Goal: Use online tool/utility

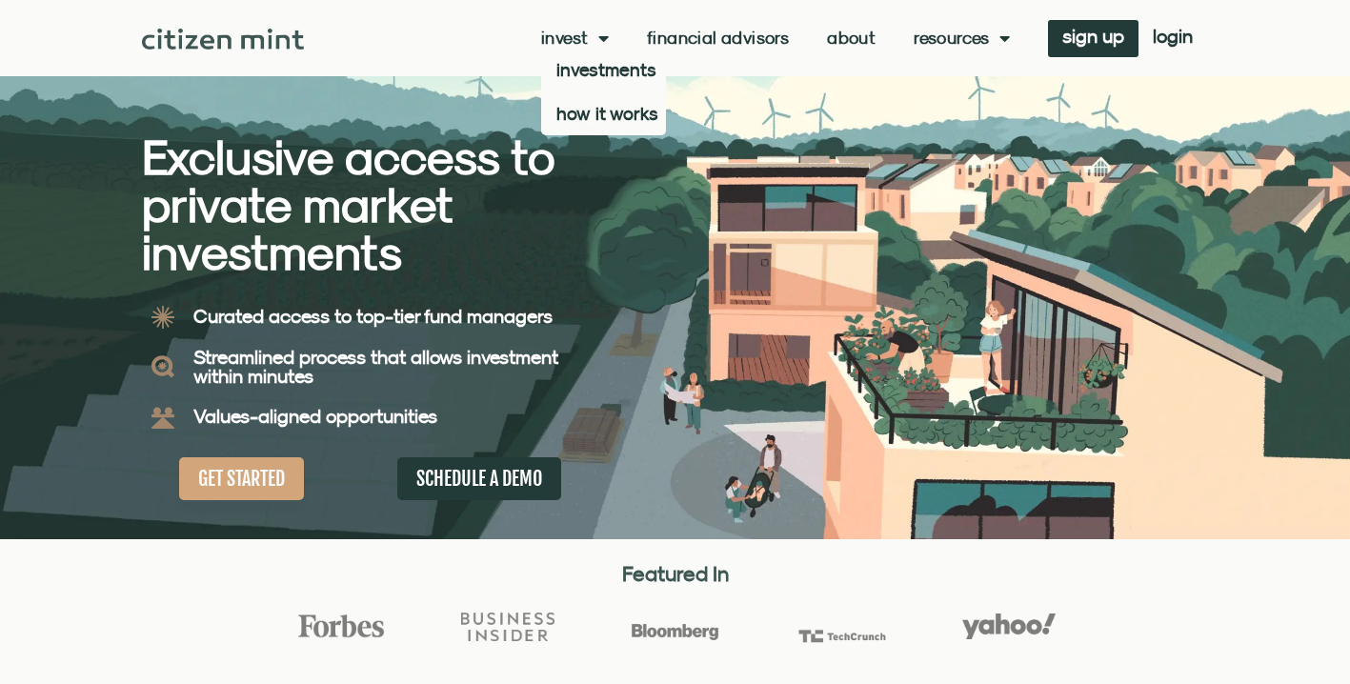
click at [831, 33] on link "About" at bounding box center [851, 38] width 49 height 19
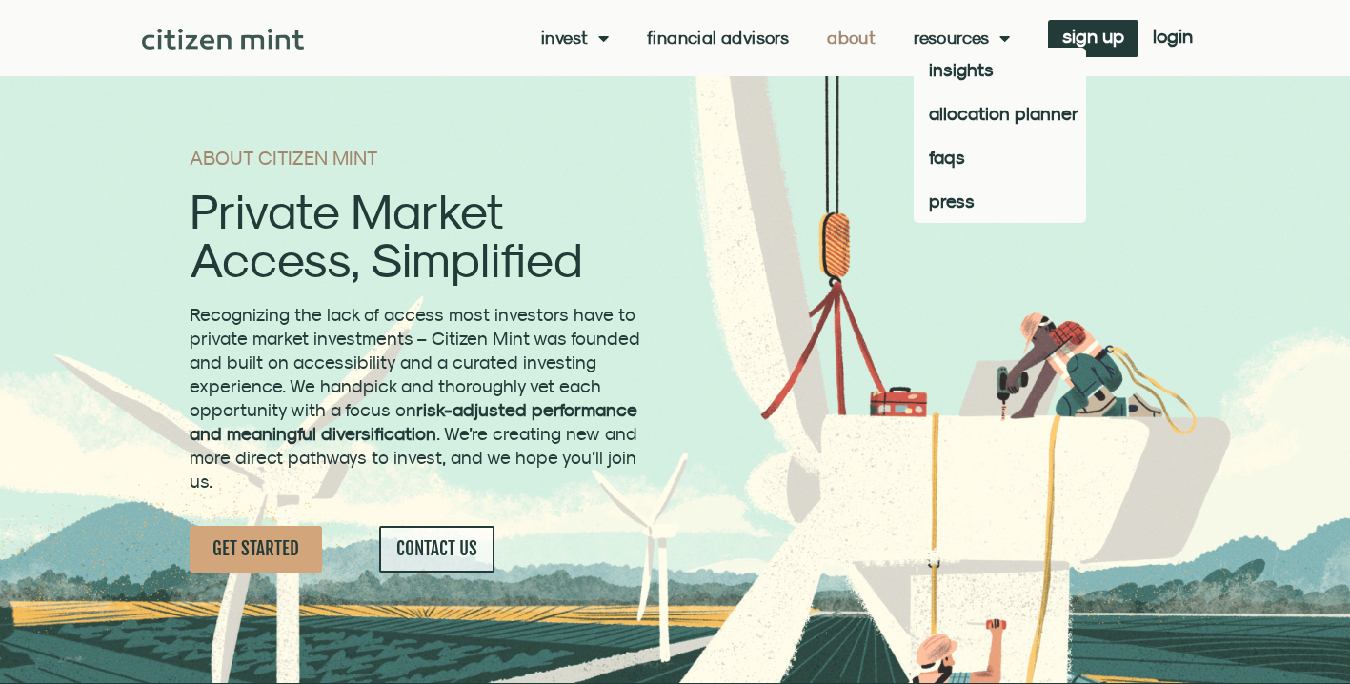
click at [972, 40] on link "Resources" at bounding box center [961, 38] width 96 height 19
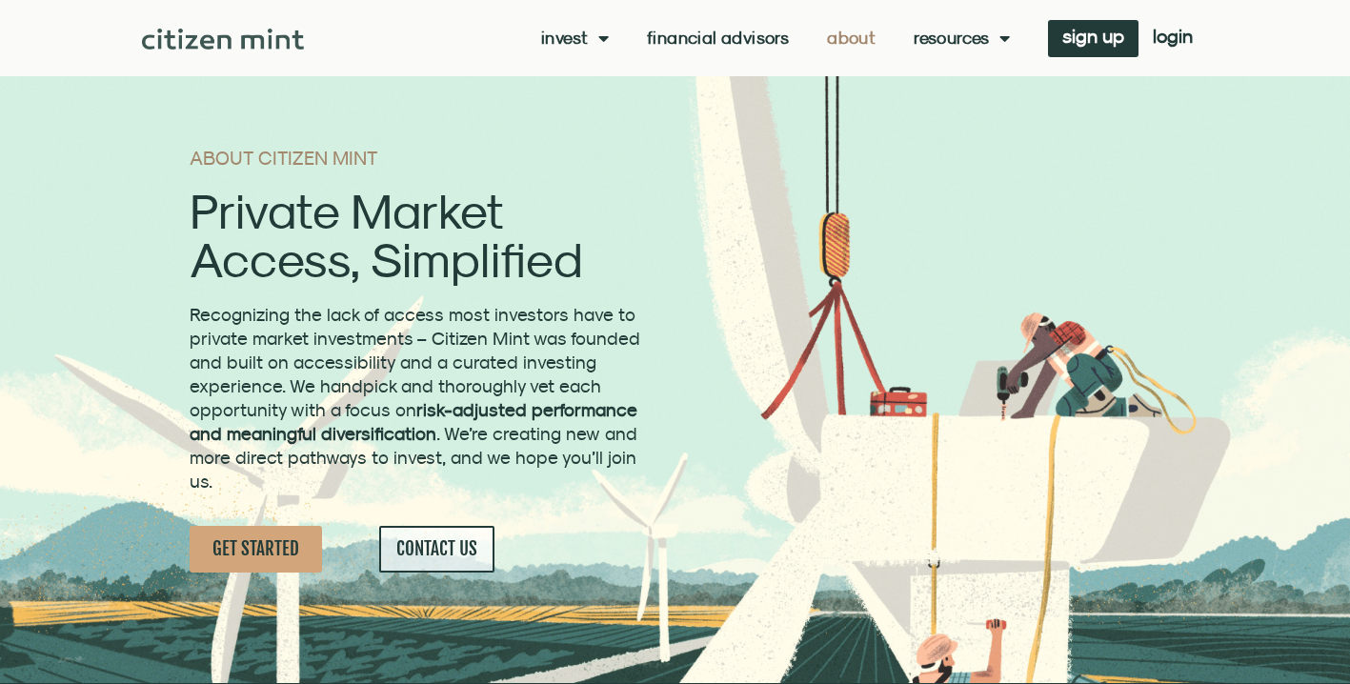
click at [990, 40] on span "Menu" at bounding box center [1000, 38] width 20 height 36
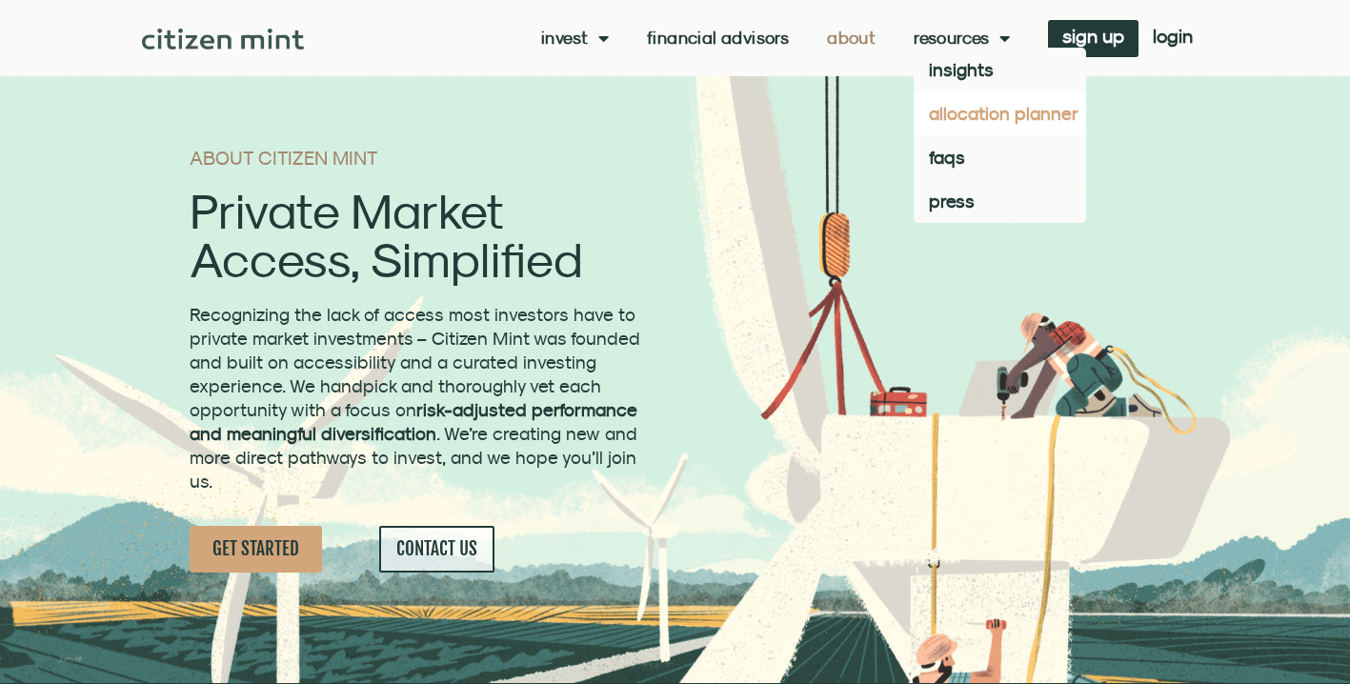
click at [951, 112] on link "allocation planner" at bounding box center [999, 113] width 172 height 44
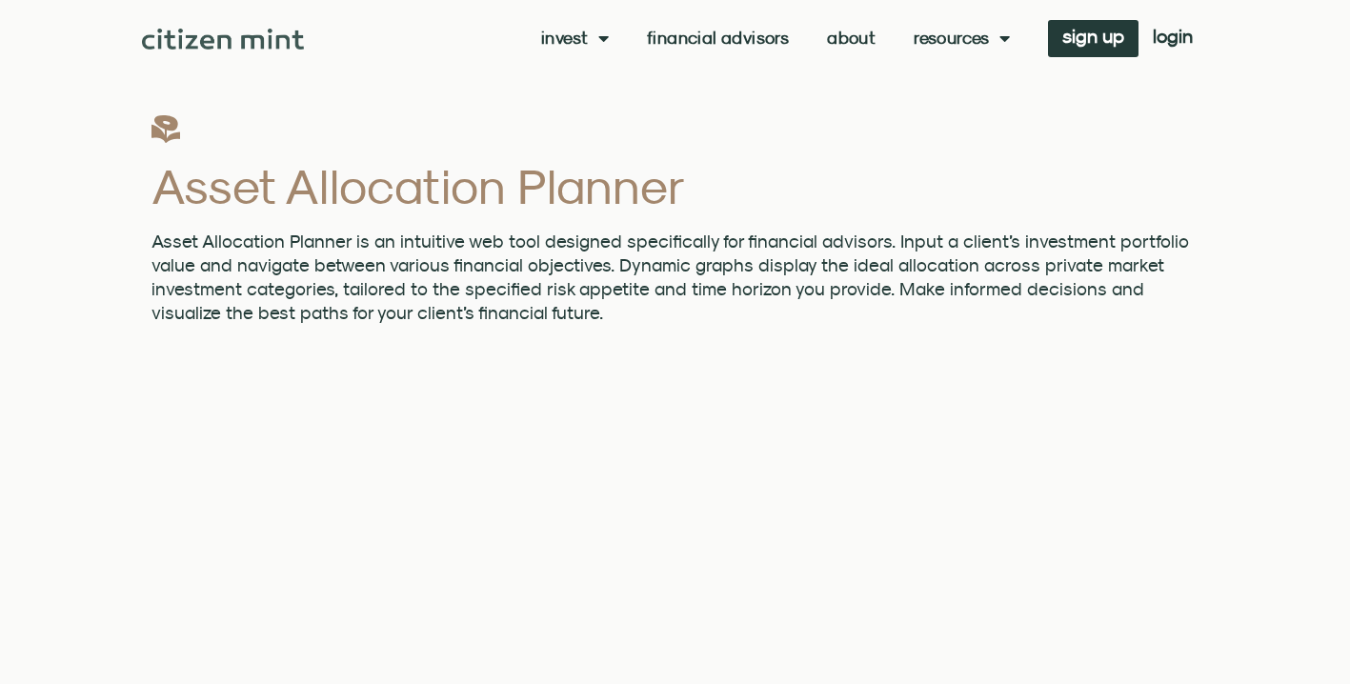
click at [827, 33] on link "About" at bounding box center [851, 38] width 49 height 19
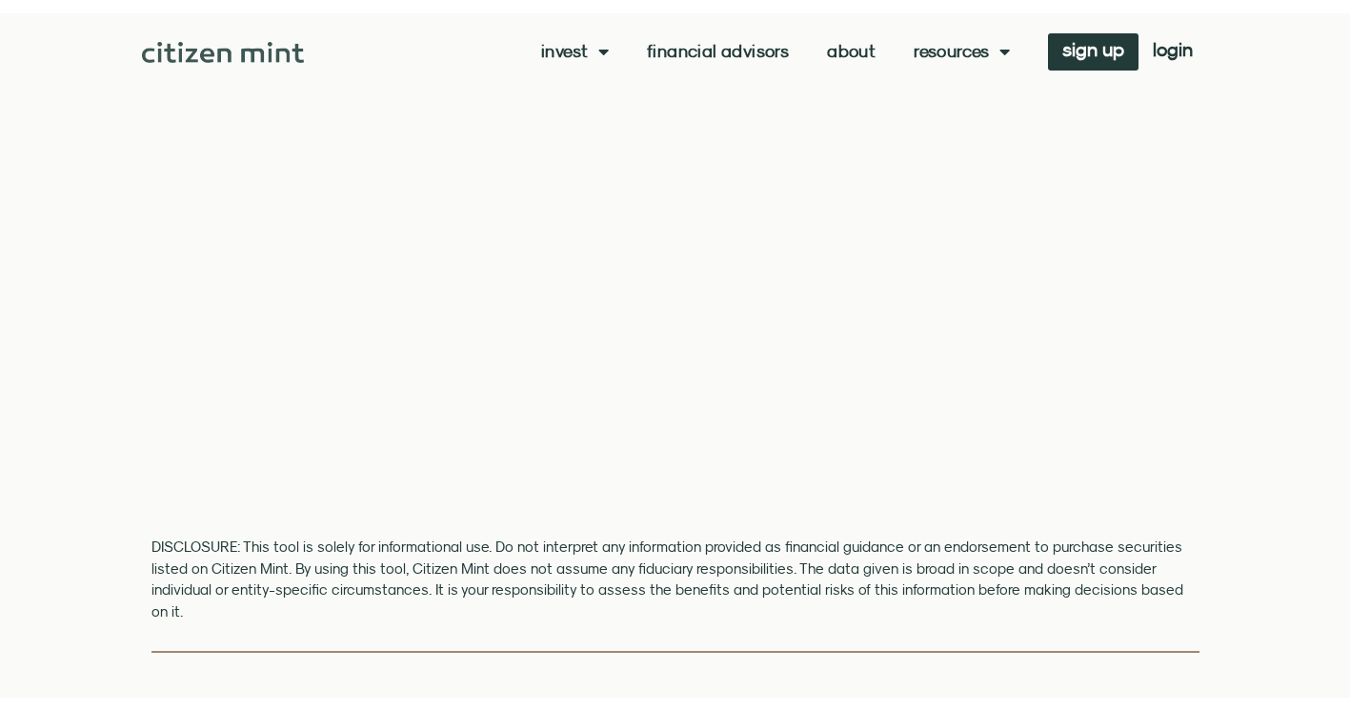
scroll to position [401, 0]
